Goal: Information Seeking & Learning: Learn about a topic

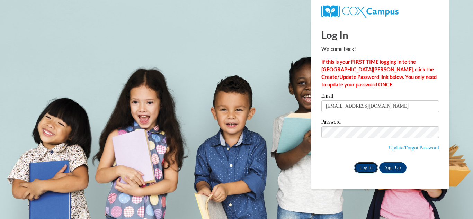
click at [359, 164] on input "Log In" at bounding box center [366, 167] width 24 height 11
click at [360, 169] on input "Log In" at bounding box center [366, 167] width 24 height 11
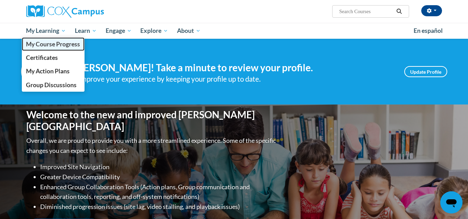
click at [57, 42] on span "My Course Progress" at bounding box center [53, 44] width 54 height 7
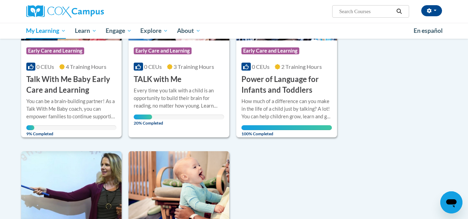
scroll to position [171, 0]
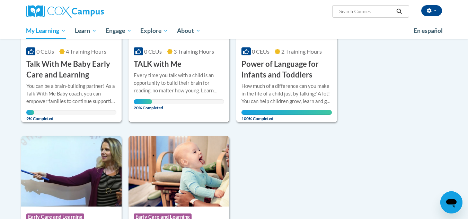
click at [183, 72] on div "Every time you talk with a child is an opportunity to build their brain for rea…" at bounding box center [179, 83] width 90 height 23
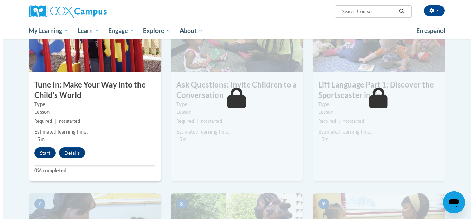
scroll to position [360, 0]
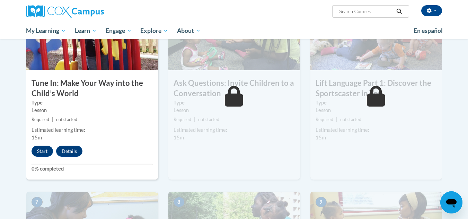
click at [37, 154] on button "Start" at bounding box center [42, 151] width 21 height 11
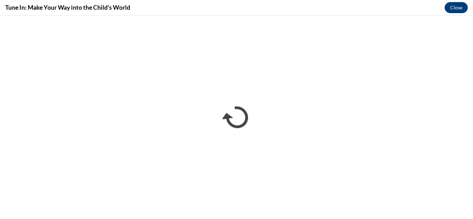
scroll to position [0, 0]
